Goal: Information Seeking & Learning: Learn about a topic

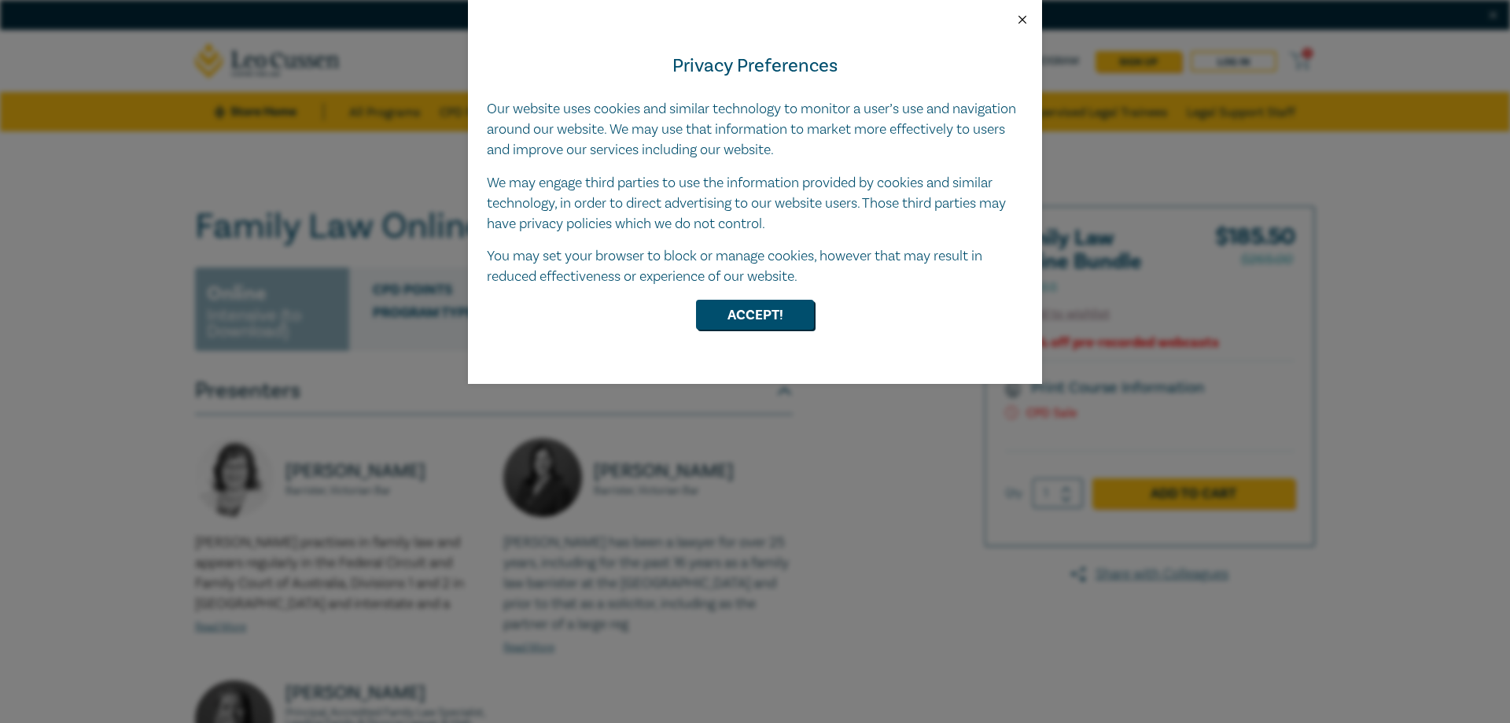
click at [1029, 18] on button "Close" at bounding box center [1022, 20] width 14 height 14
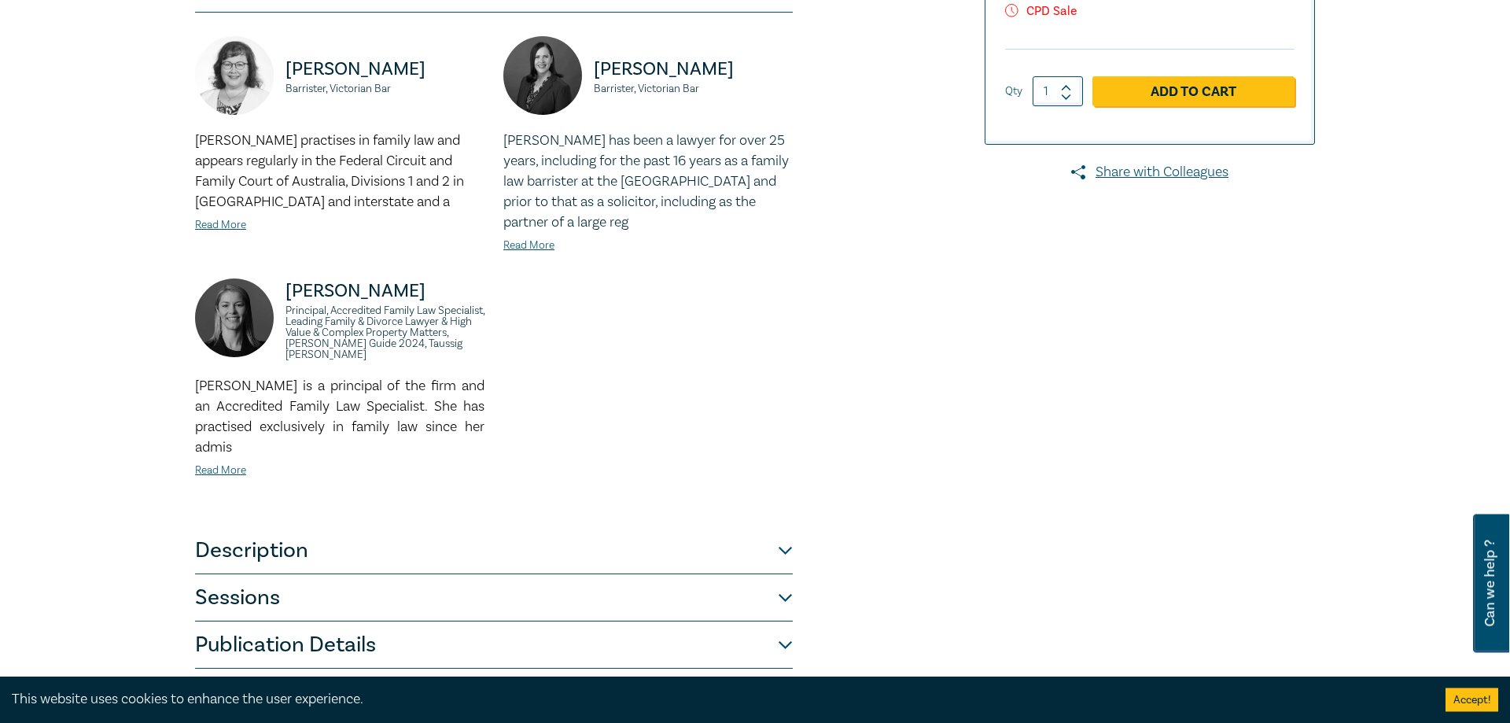
scroll to position [642, 0]
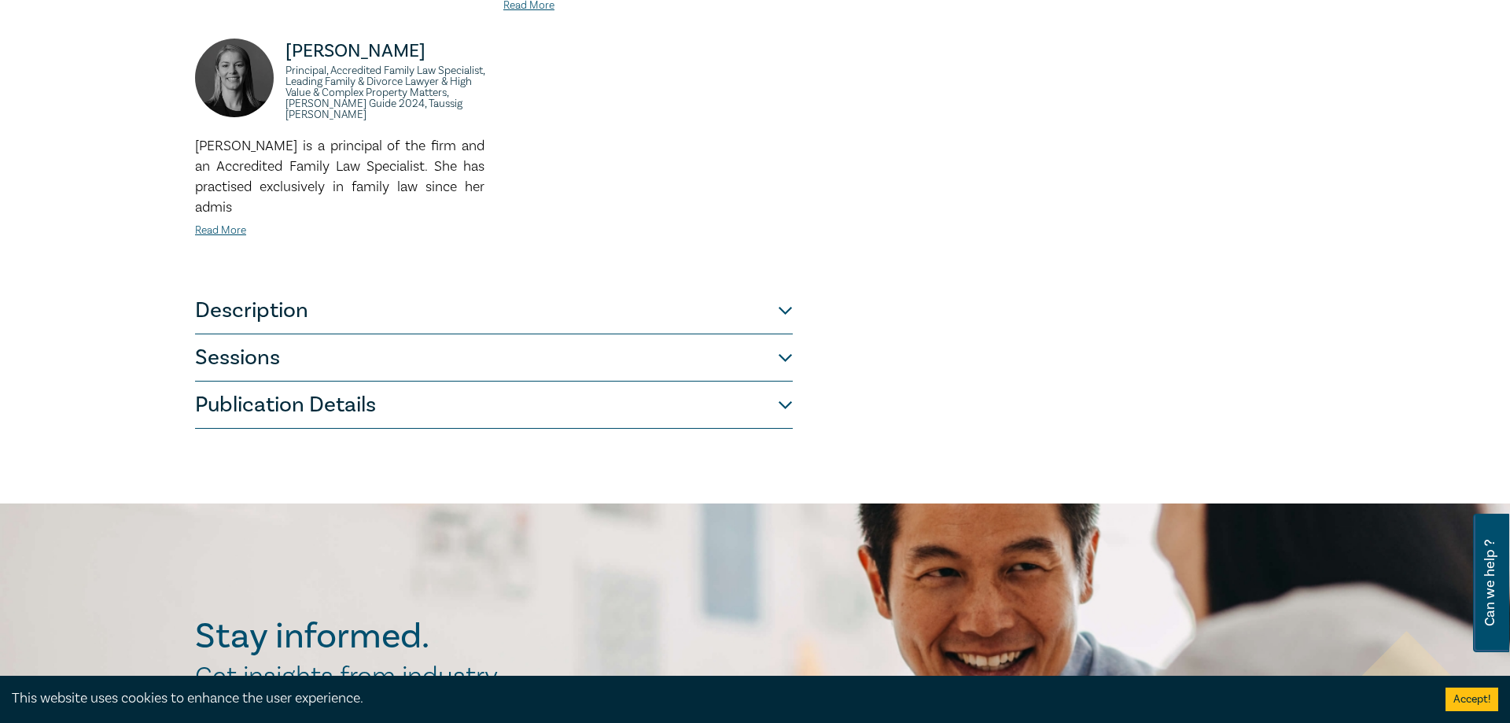
click at [752, 312] on button "Description" at bounding box center [494, 310] width 598 height 47
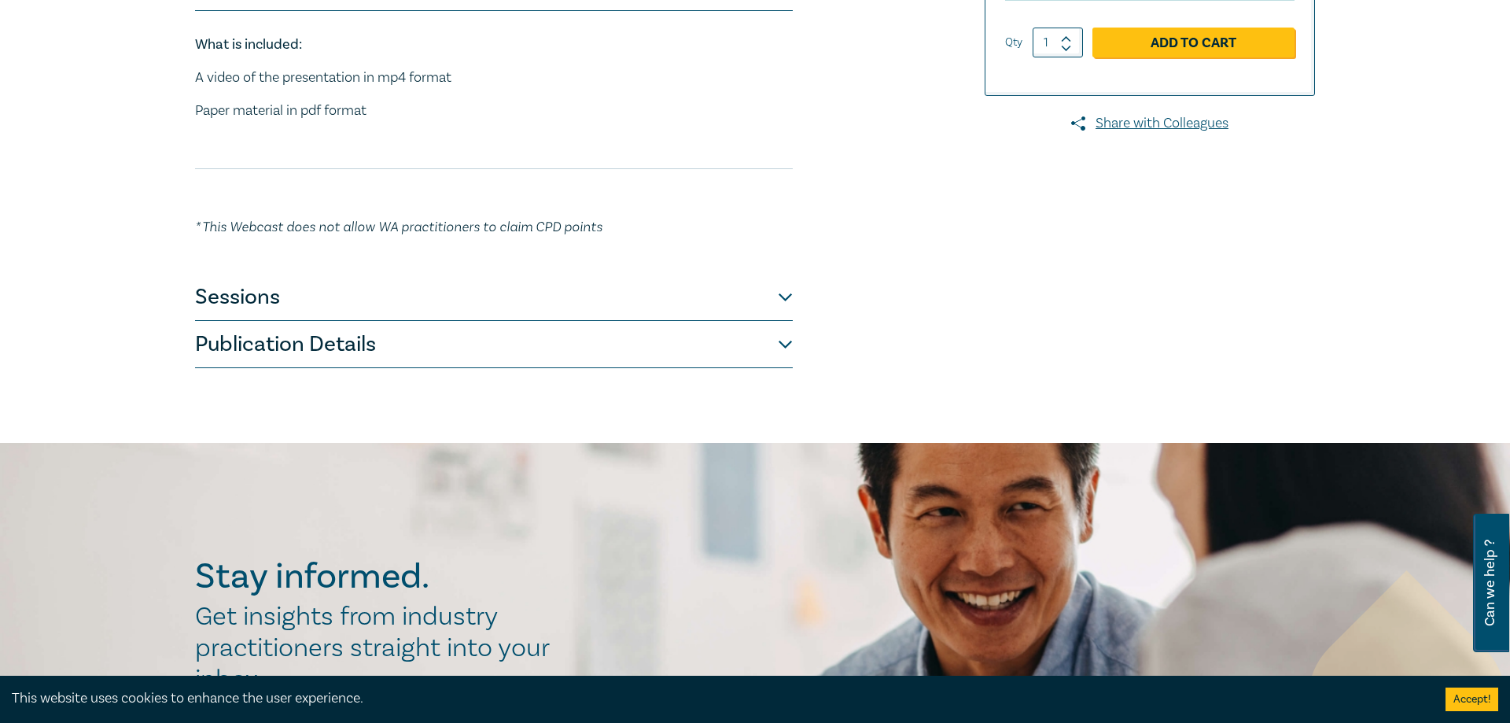
scroll to position [423, 0]
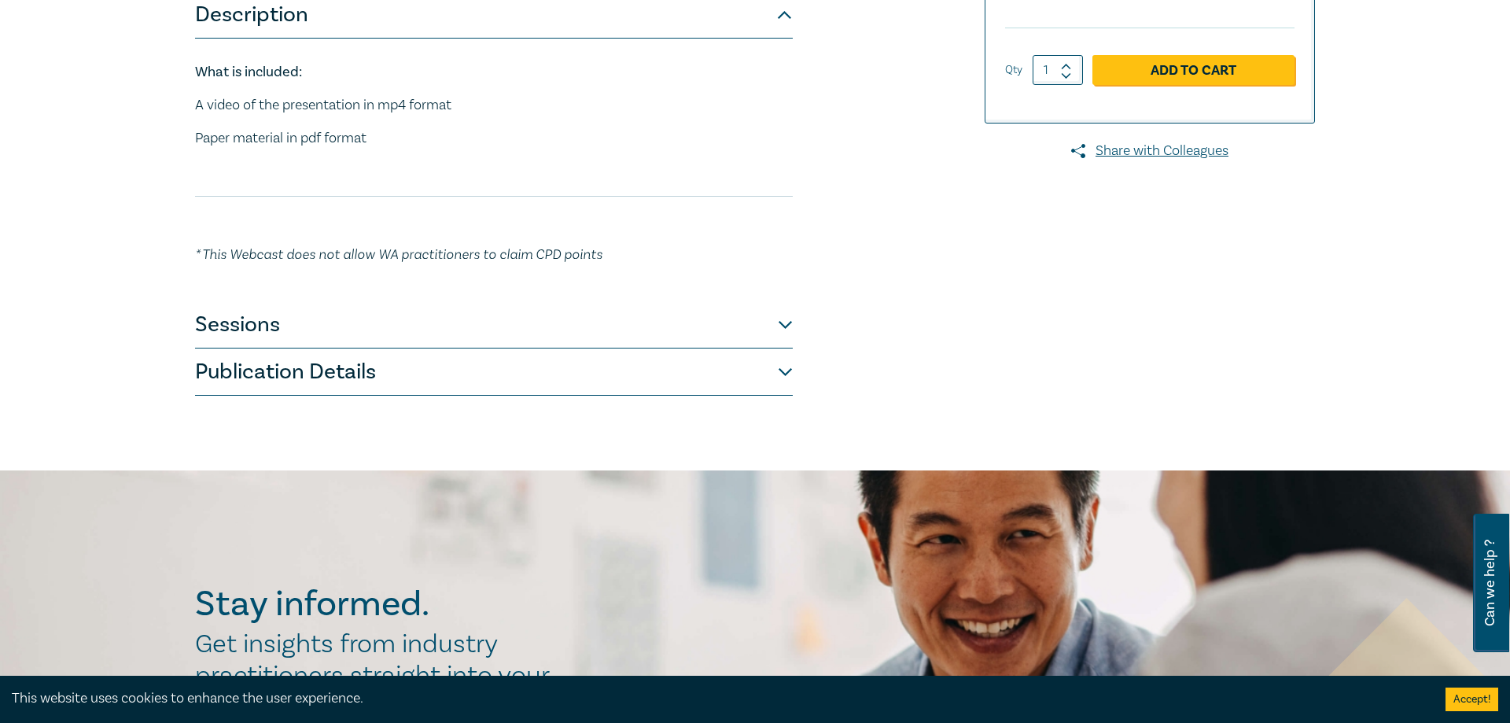
click at [551, 32] on button "Description" at bounding box center [494, 14] width 598 height 47
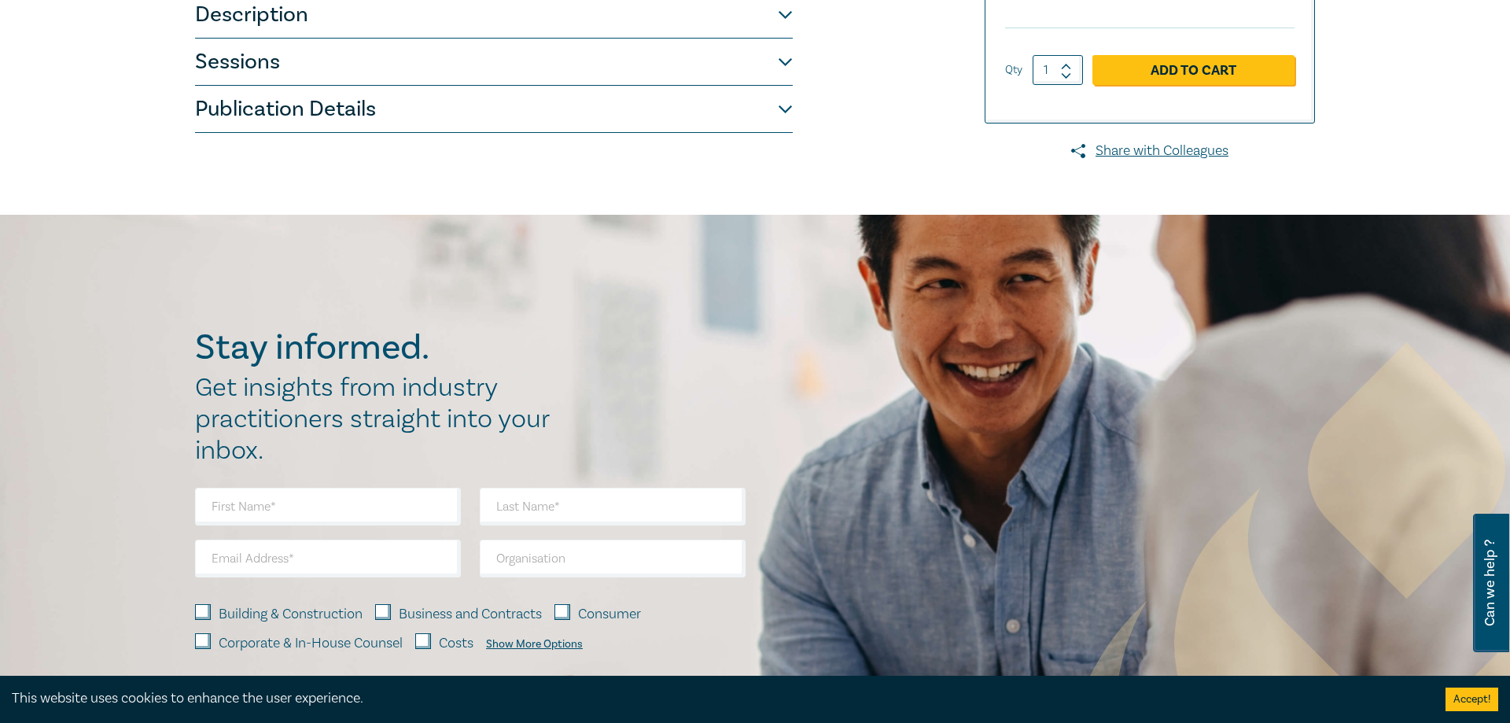
click at [513, 50] on button "Sessions" at bounding box center [494, 62] width 598 height 47
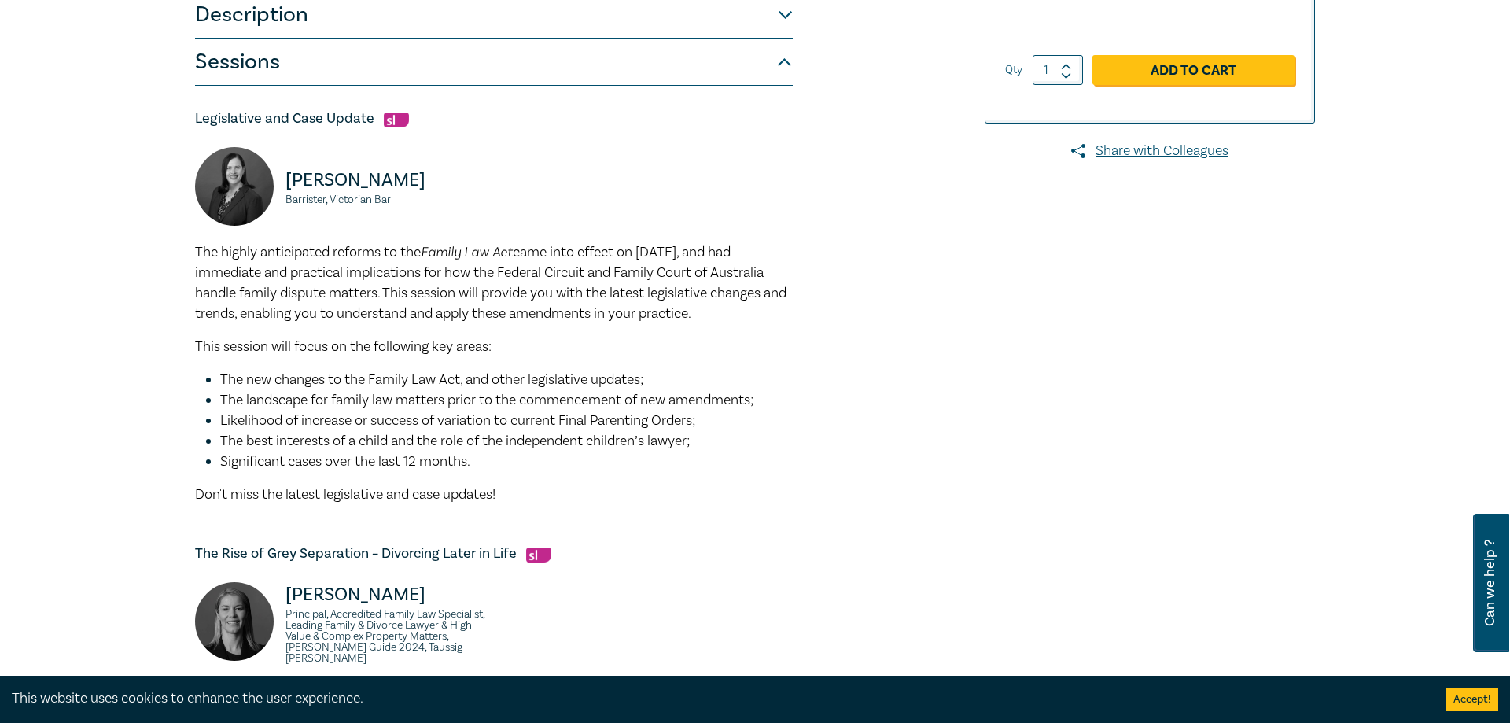
click at [487, 465] on li "Significant cases over the last 12 months." at bounding box center [506, 461] width 573 height 20
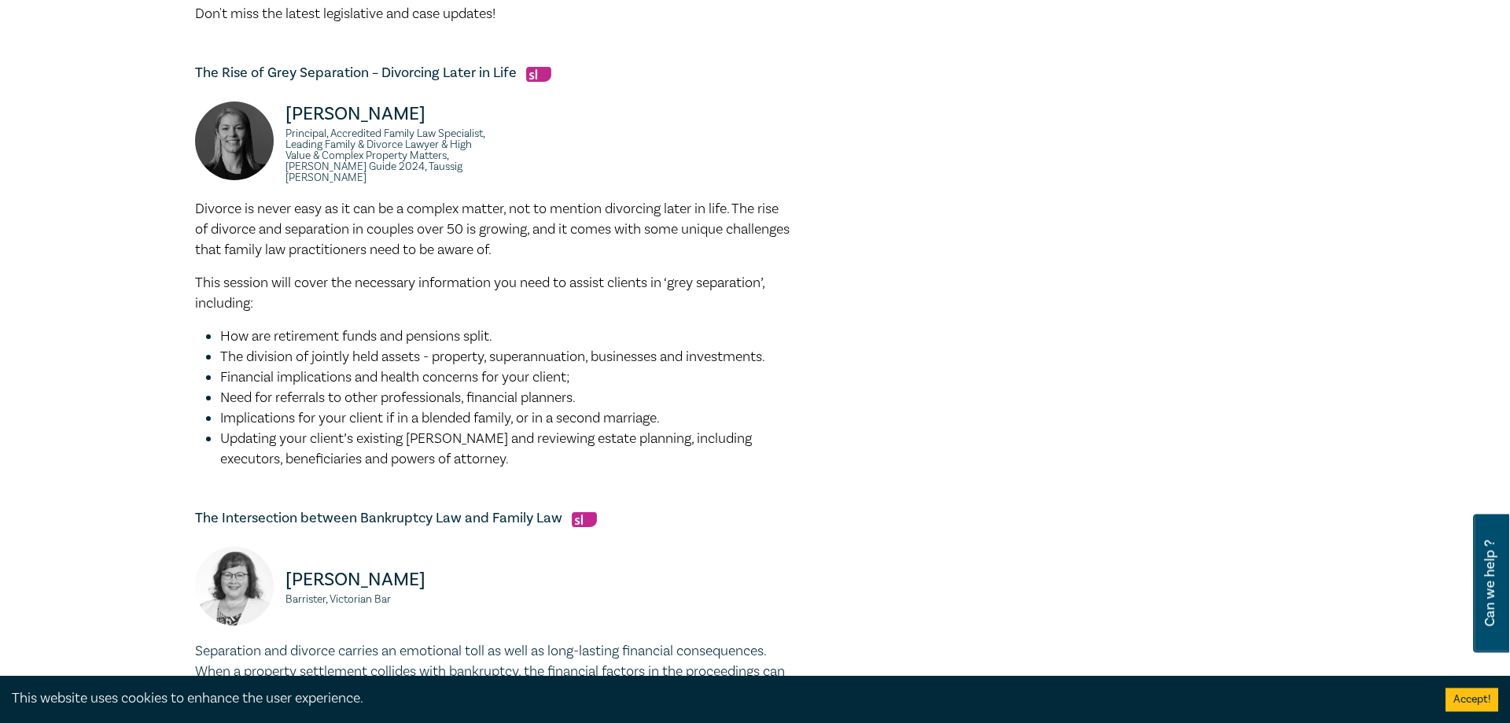
scroll to position [904, 0]
click at [134, 360] on div "Family Law Online Bundle O24088 Online Intensive (to Download) CPD Points 3 Poi…" at bounding box center [755, 175] width 1510 height 1896
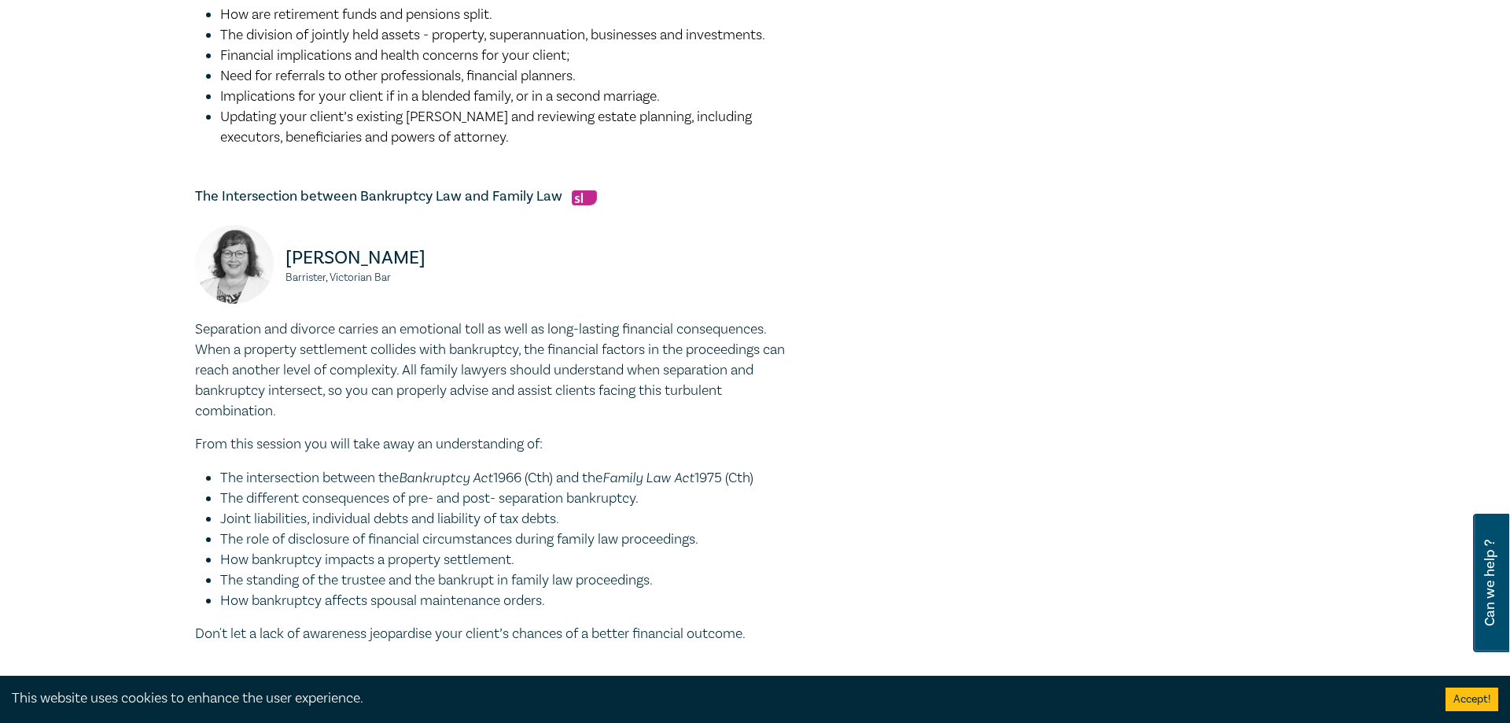
scroll to position [1386, 0]
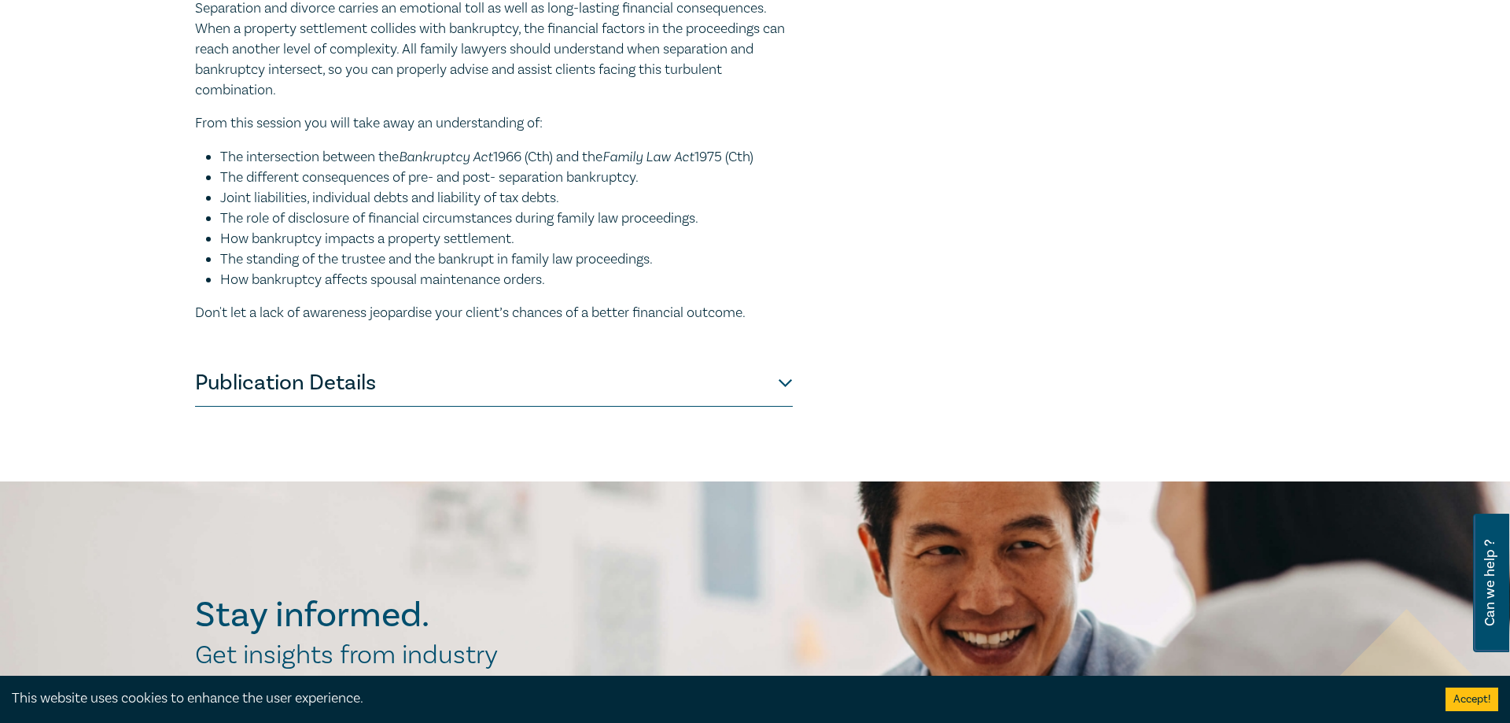
click at [342, 385] on button "Publication Details" at bounding box center [494, 382] width 598 height 47
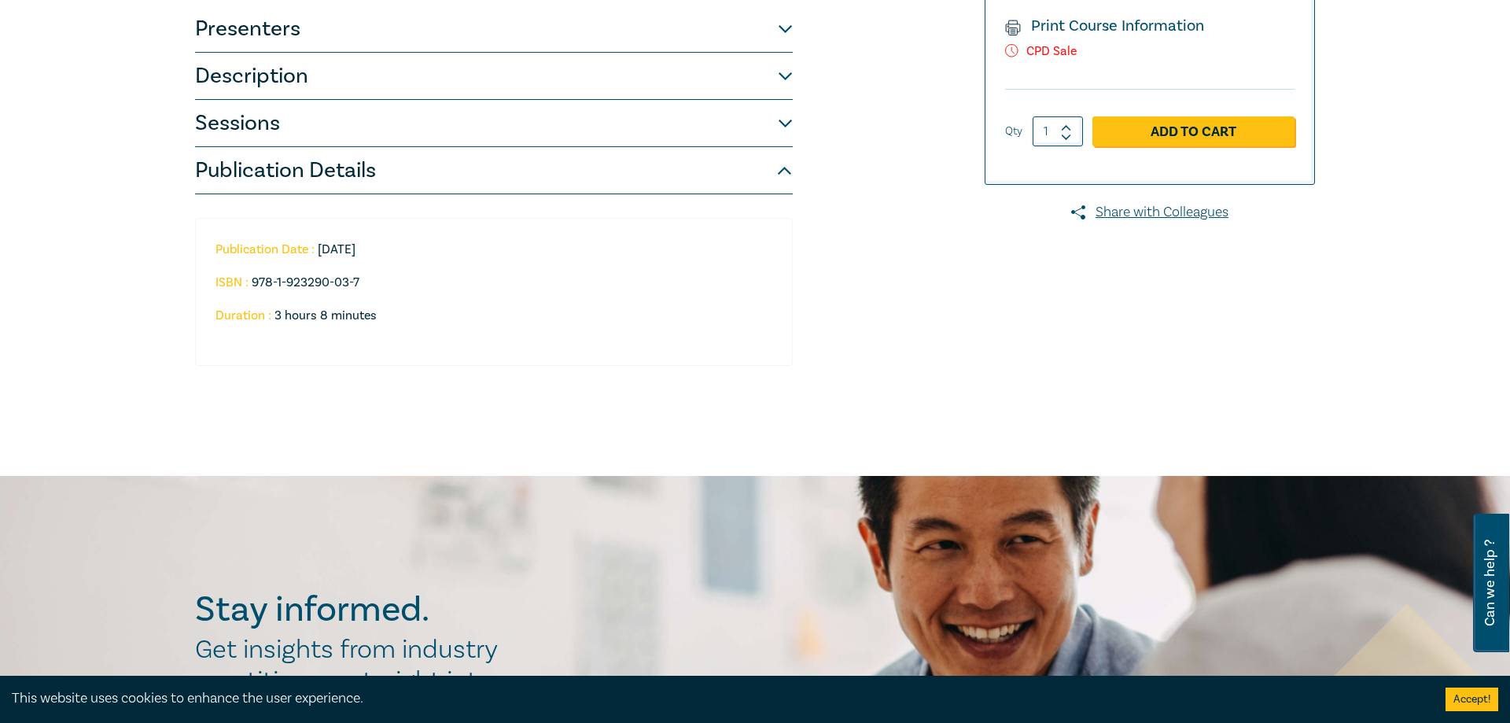
scroll to position [0, 0]
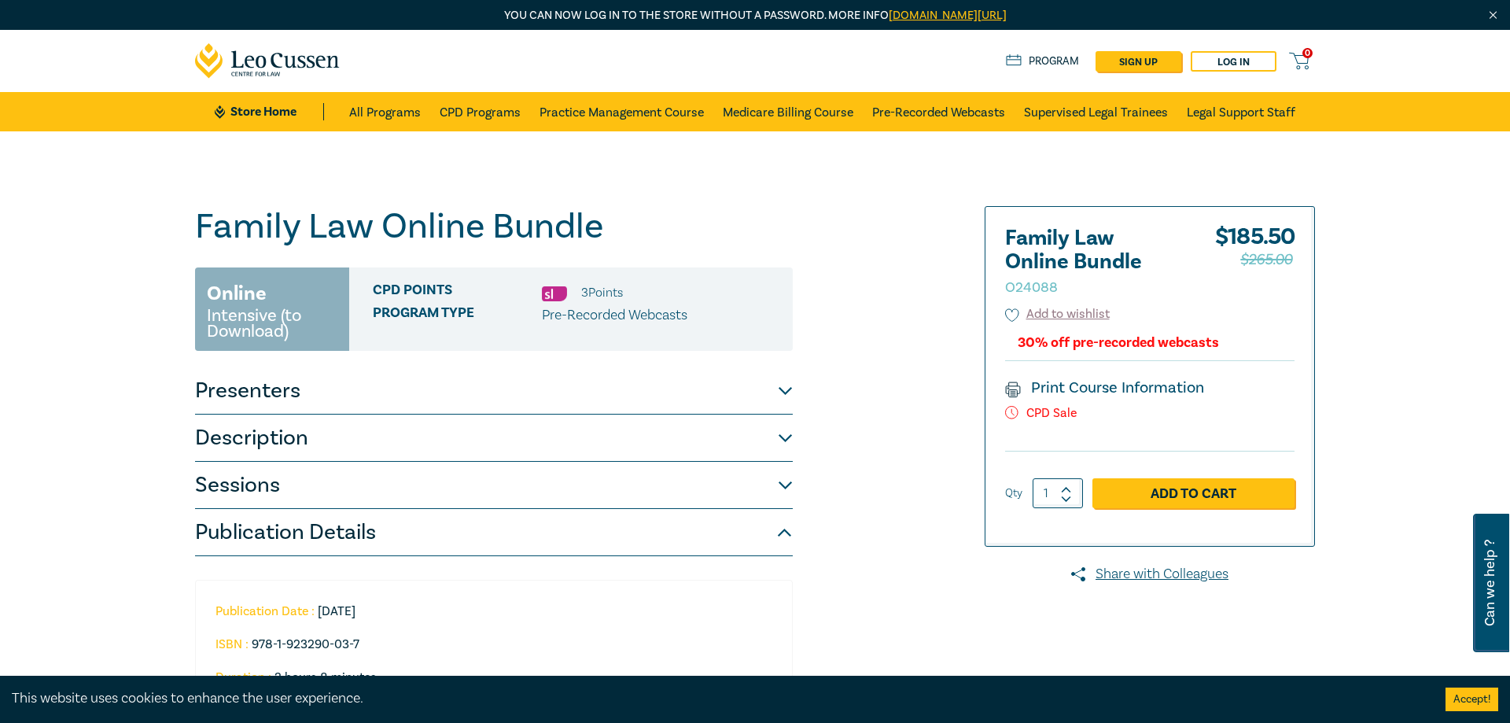
click at [930, 344] on div "Family Law Online Bundle O24088 Online Intensive (to Download) CPD Points 3 Poi…" at bounding box center [565, 484] width 759 height 557
click at [935, 318] on div "Family Law Online Bundle O24088 Online Intensive (to Download) CPD Points 3 Poi…" at bounding box center [565, 484] width 759 height 557
click at [917, 359] on div "Family Law Online Bundle O24088 Online Intensive (to Download) CPD Points 3 Poi…" at bounding box center [565, 484] width 759 height 557
click at [1373, 308] on div "Family Law Online Bundle O24088 Online Intensive (to Download) CPD Points 3 Poi…" at bounding box center [755, 484] width 1510 height 706
